Goal: Find specific page/section: Find specific page/section

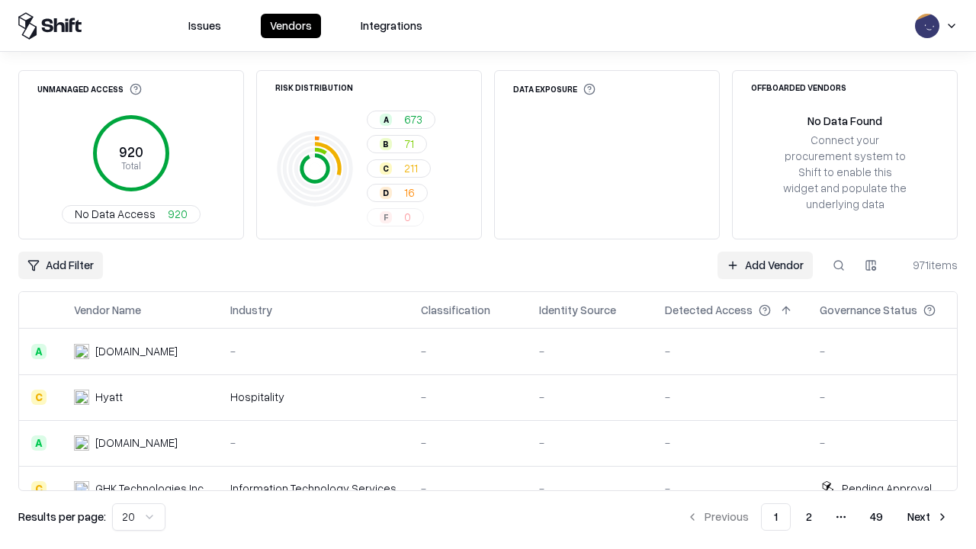
click at [488, 274] on div "Add Filter Add Vendor 971 items" at bounding box center [487, 265] width 939 height 27
click at [60, 265] on html "Issues Vendors Integrations Unmanaged Access 920 Total No Data Access 920 Risk …" at bounding box center [488, 274] width 976 height 549
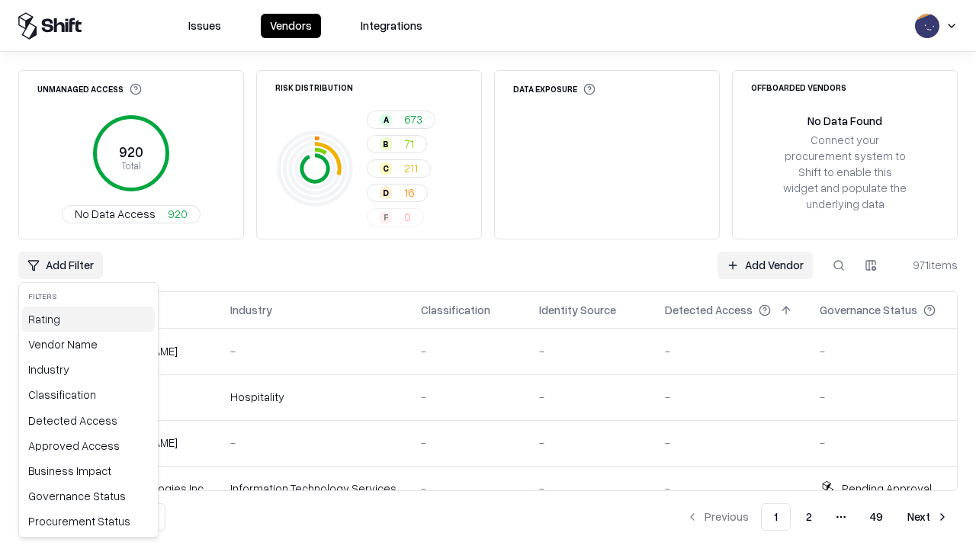
click at [88, 319] on div "Rating" at bounding box center [88, 318] width 133 height 25
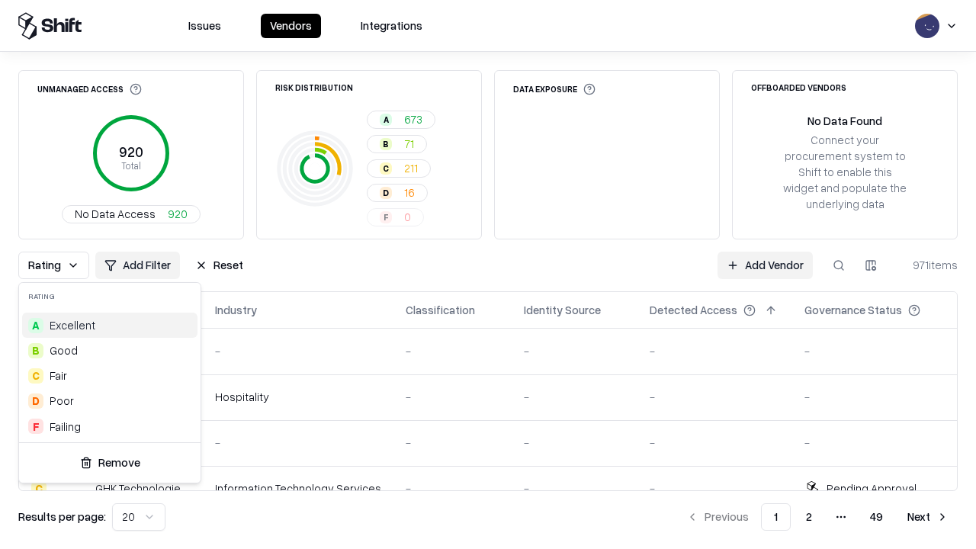
click at [488, 274] on html "Issues Vendors Integrations Unmanaged Access 920 Total No Data Access 920 Risk …" at bounding box center [488, 274] width 976 height 549
click at [488, 274] on div "Rating Add Filter Reset Add Vendor 971 items" at bounding box center [487, 265] width 939 height 27
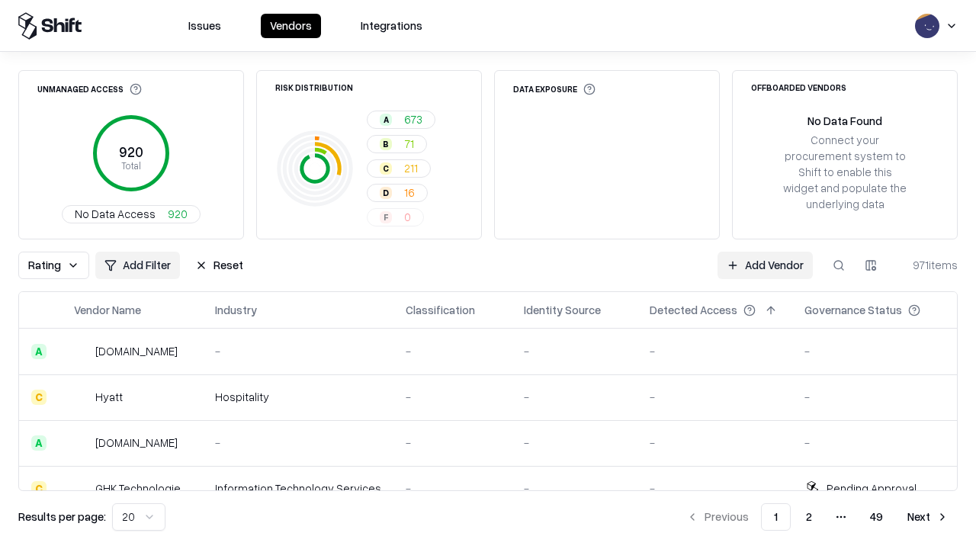
click at [219, 265] on button "Reset" at bounding box center [219, 265] width 66 height 27
click at [488, 274] on div "Rating Add Filter Reset Add Vendor 971 items" at bounding box center [487, 265] width 939 height 27
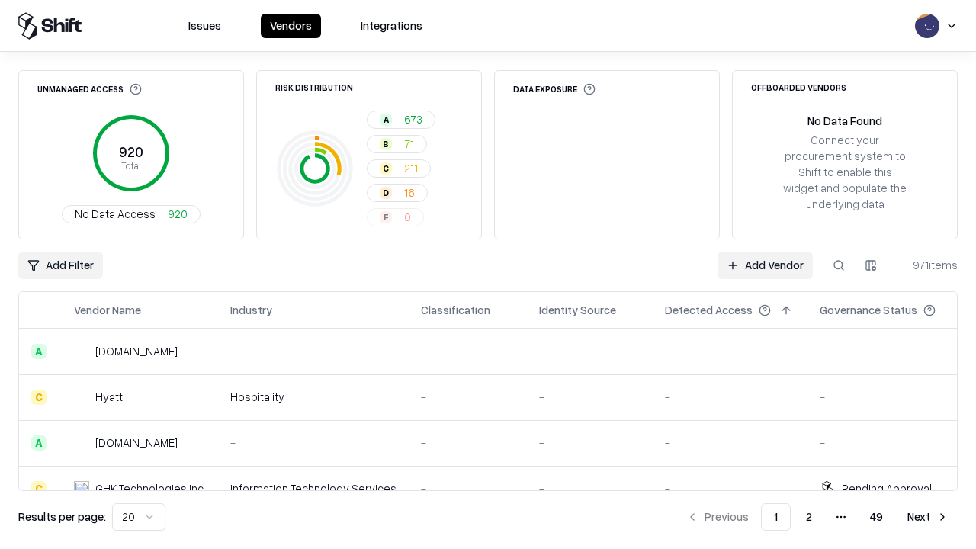
click at [60, 265] on html "Issues Vendors Integrations Unmanaged Access 920 Total No Data Access 920 Risk …" at bounding box center [488, 274] width 976 height 549
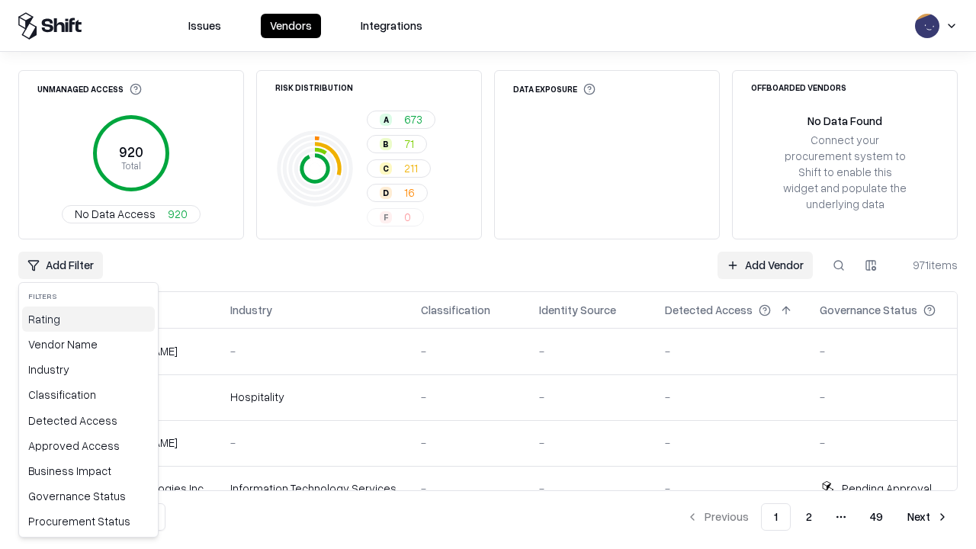
click at [88, 319] on div "Rating" at bounding box center [88, 318] width 133 height 25
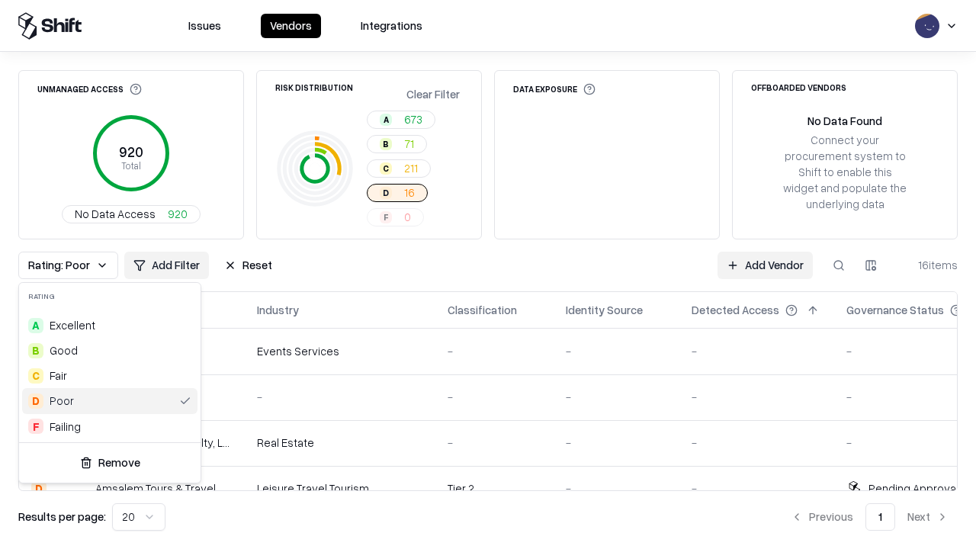
click at [488, 274] on html "Issues Vendors Integrations Unmanaged Access 920 Total No Data Access 920 Risk …" at bounding box center [488, 274] width 976 height 549
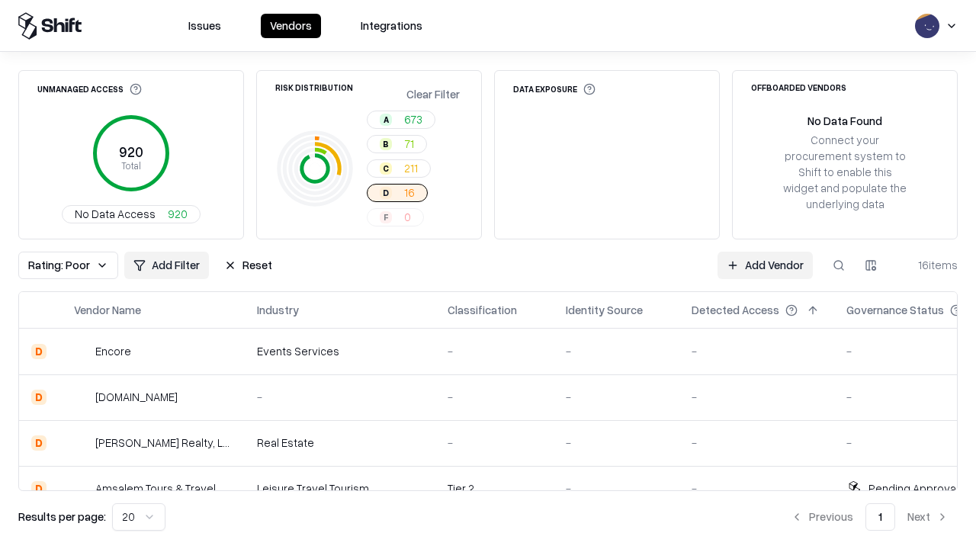
click at [488, 274] on div "Rating: Poor Add Filter Reset Add Vendor 16 items" at bounding box center [487, 265] width 939 height 27
click at [248, 265] on button "Reset" at bounding box center [248, 265] width 66 height 27
click at [488, 274] on div "Add Filter Add Vendor 16 items" at bounding box center [487, 265] width 939 height 27
click at [60, 265] on html "Issues Vendors Integrations Unmanaged Access 920 Total No Data Access 920 Risk …" at bounding box center [488, 274] width 976 height 549
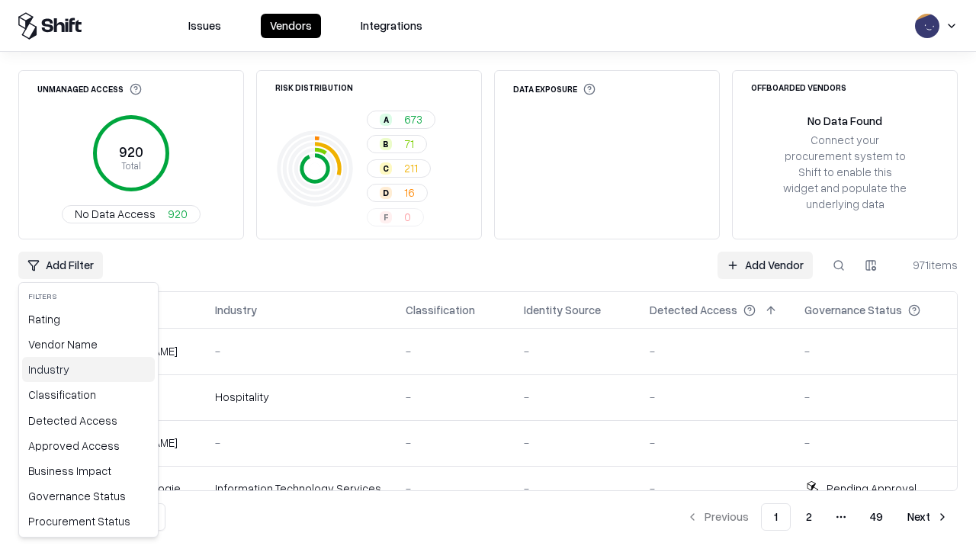
click at [88, 369] on div "Industry" at bounding box center [88, 369] width 133 height 25
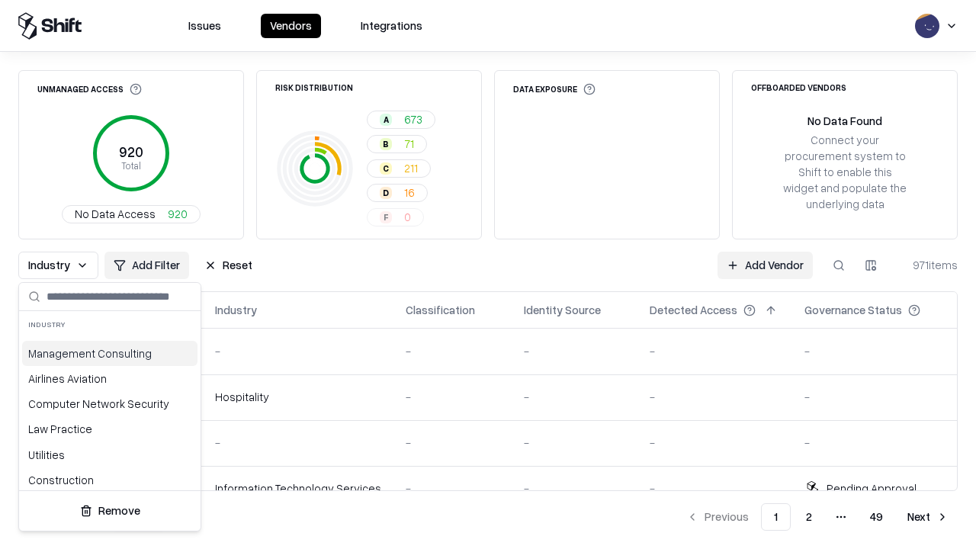
click at [488, 274] on html "Issues Vendors Integrations Unmanaged Access 920 Total No Data Access 920 Risk …" at bounding box center [488, 274] width 976 height 549
click at [488, 274] on div "Industry Add Filter Reset Add Vendor 971 items" at bounding box center [487, 265] width 939 height 27
click at [228, 265] on button "Reset" at bounding box center [228, 265] width 66 height 27
